Goal: Task Accomplishment & Management: Complete application form

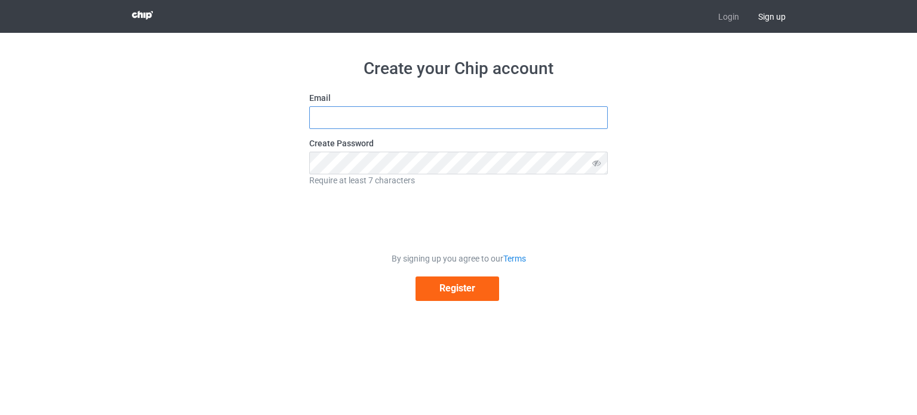
click at [398, 119] on input "text" at bounding box center [458, 117] width 298 height 23
type input "hunghuck54@gmail.com"
click at [436, 281] on button "Register" at bounding box center [457, 288] width 84 height 24
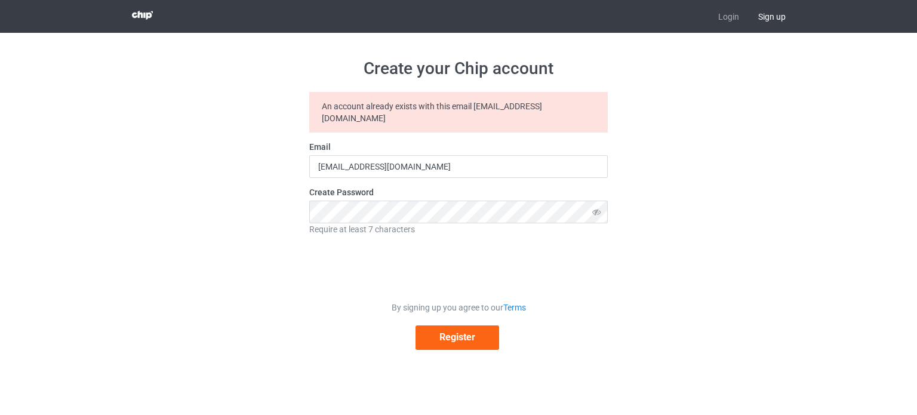
drag, startPoint x: 720, startPoint y: 54, endPoint x: 706, endPoint y: 4, distance: 52.3
click at [720, 53] on div "Create your Chip account An account already exists with this email hunghuck54@g…" at bounding box center [458, 204] width 673 height 342
click at [744, 52] on div "Create your Chip account An account already exists with this email hunghuck54@g…" at bounding box center [458, 204] width 673 height 342
click at [721, 16] on link "Login" at bounding box center [729, 16] width 40 height 33
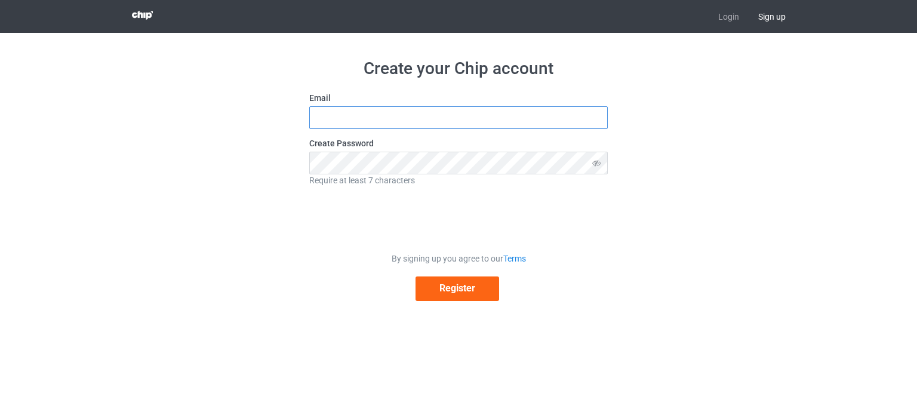
click at [373, 114] on input "text" at bounding box center [458, 117] width 298 height 23
click at [593, 165] on icon at bounding box center [597, 163] width 22 height 23
click at [463, 288] on button "Register" at bounding box center [457, 288] width 84 height 24
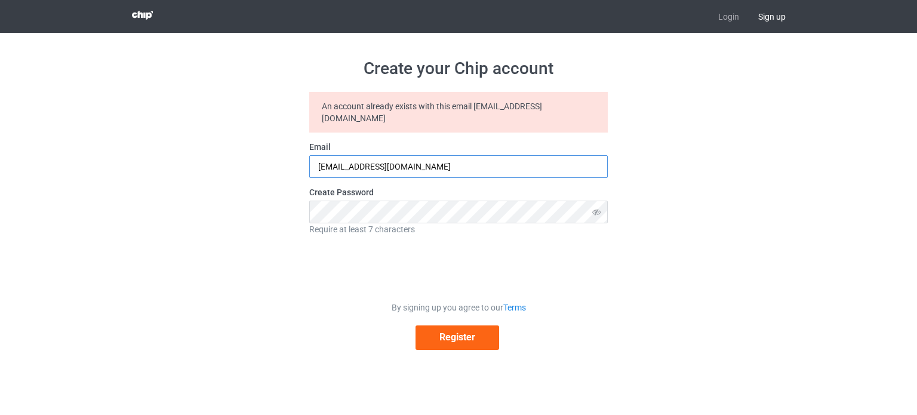
click at [374, 155] on input "[EMAIL_ADDRESS][DOMAIN_NAME]" at bounding box center [458, 166] width 298 height 23
paste input "huyenmon01"
type input "[EMAIL_ADDRESS][DOMAIN_NAME]"
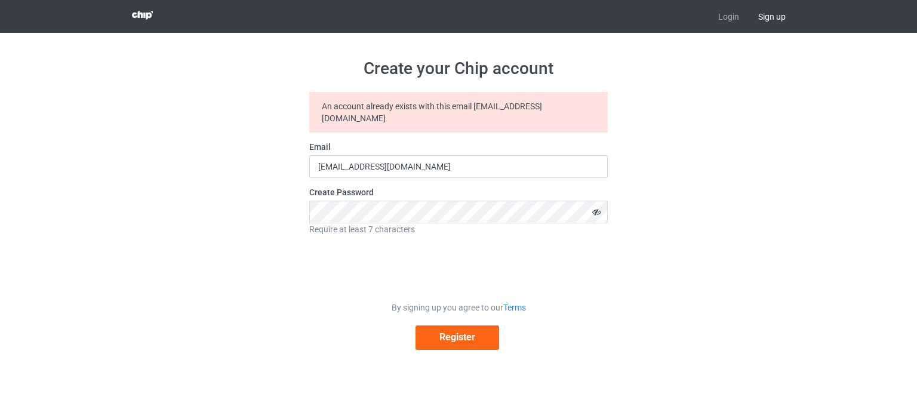
click at [594, 201] on icon at bounding box center [597, 212] width 22 height 23
click at [447, 334] on button "Register" at bounding box center [457, 337] width 84 height 24
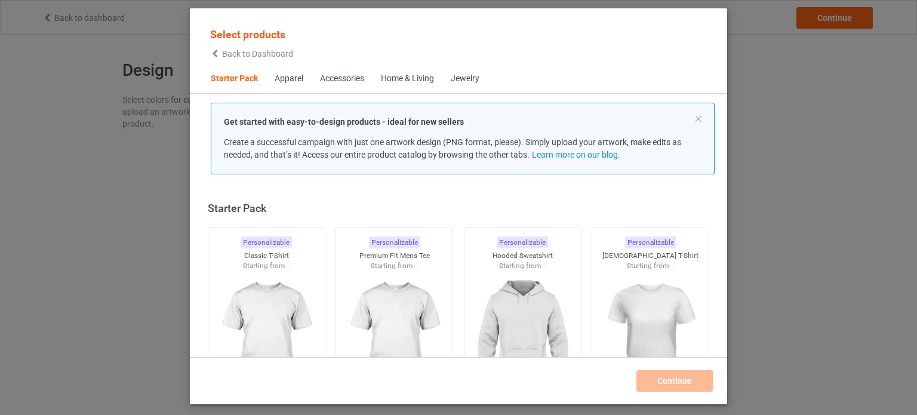
click at [780, 59] on div "Select products Back to Dashboard Starter Pack Apparel Accessories Home & Livin…" at bounding box center [458, 207] width 917 height 415
click at [233, 55] on span "Back to Dashboard" at bounding box center [257, 54] width 71 height 10
